Goal: Complete application form: Complete application form

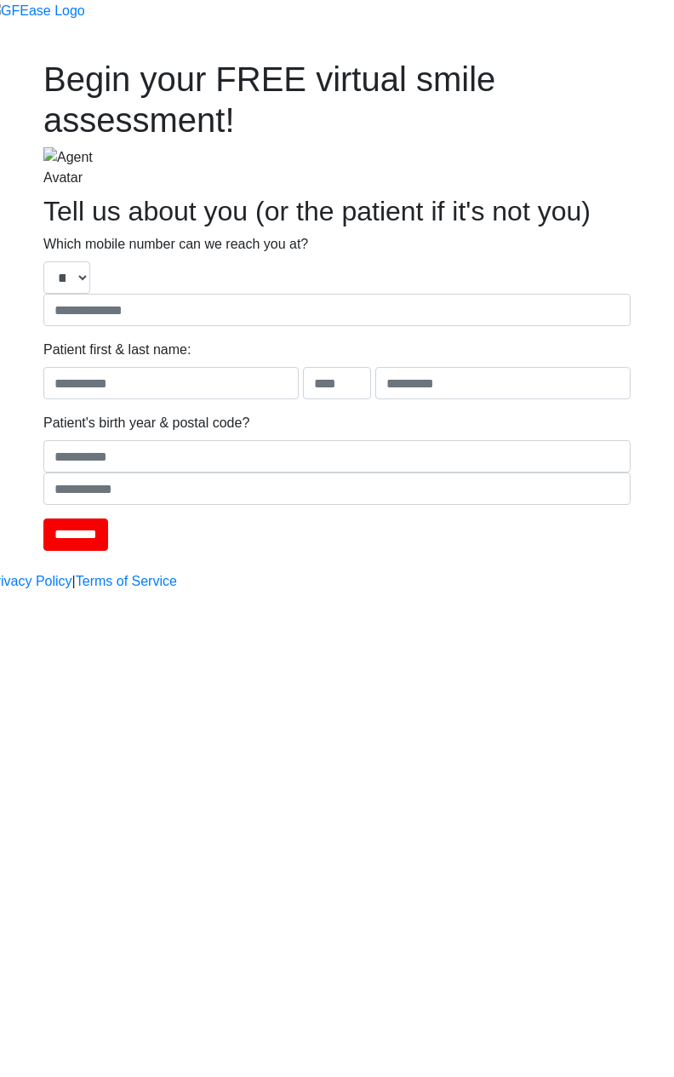
type input "**********"
type input "****"
type input "*******"
